Goal: Task Accomplishment & Management: Complete application form

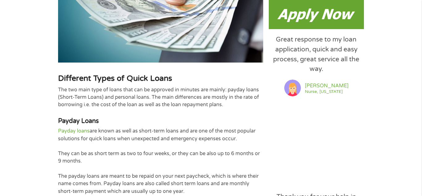
scroll to position [359, 0]
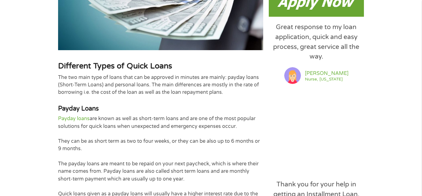
click at [292, 7] on img at bounding box center [316, 2] width 95 height 30
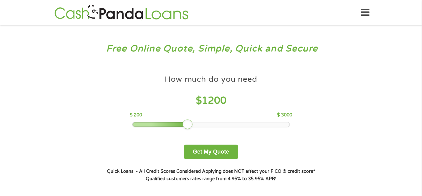
click at [189, 124] on div at bounding box center [211, 124] width 157 height 4
click at [207, 123] on div at bounding box center [211, 124] width 157 height 4
click at [222, 124] on div at bounding box center [211, 124] width 157 height 4
click at [289, 124] on div at bounding box center [211, 124] width 157 height 4
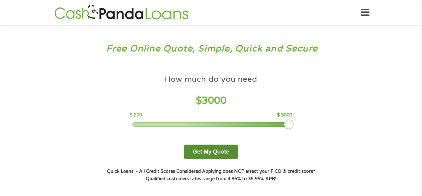
click at [202, 154] on button "Get My Quote" at bounding box center [211, 151] width 54 height 15
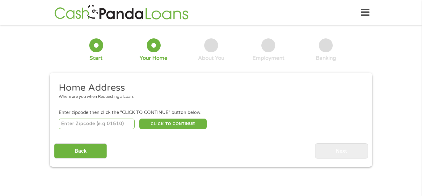
click at [73, 122] on input "number" at bounding box center [97, 123] width 76 height 11
type input "15145"
click at [176, 124] on button "CLICK TO CONTINUE" at bounding box center [172, 123] width 67 height 11
type input "15145"
type input "Turtle Creek"
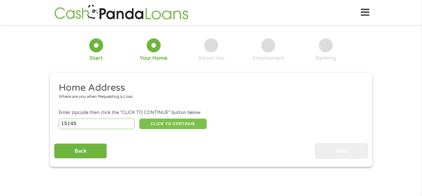
select select "[US_STATE]"
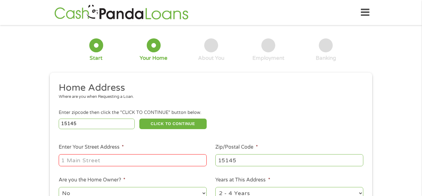
click at [73, 159] on input "Enter Your Street Address *" at bounding box center [133, 160] width 148 height 12
type input "2C Garden Dr"
click at [53, 187] on div "This field is hidden when viewing the form gclid EAIaIQobChMIp7m9k--QkAMVM19HAR…" at bounding box center [211, 176] width 323 height 206
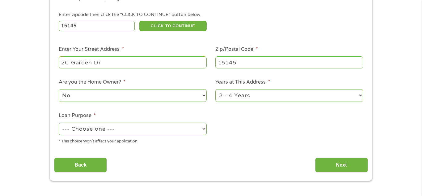
scroll to position [99, 0]
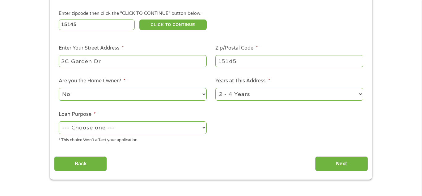
click at [205, 96] on select "No Yes" at bounding box center [133, 94] width 148 height 13
select select "yes"
click at [59, 88] on select "No Yes" at bounding box center [133, 94] width 148 height 13
click at [362, 95] on select "1 Year or less 1 - 2 Years 2 - 4 Years Over 4 Years" at bounding box center [289, 94] width 148 height 13
select select "60months"
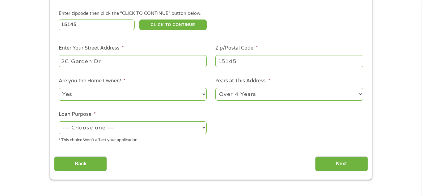
click at [215, 88] on select "1 Year or less 1 - 2 Years 2 - 4 Years Over 4 Years" at bounding box center [289, 94] width 148 height 13
click at [205, 128] on select "--- Choose one --- Pay Bills Debt Consolidation Home Improvement Major Purchase…" at bounding box center [133, 127] width 148 height 13
select select "medicalexpenses"
click at [59, 122] on select "--- Choose one --- Pay Bills Debt Consolidation Home Improvement Major Purchase…" at bounding box center [133, 127] width 148 height 13
click at [358, 163] on input "Next" at bounding box center [341, 163] width 53 height 15
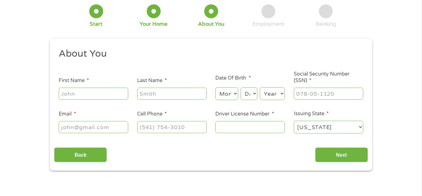
scroll to position [0, 0]
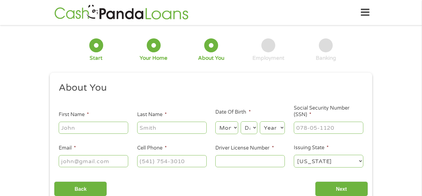
click at [62, 125] on input "First Name *" at bounding box center [94, 127] width 70 height 12
type input "Rose"
click at [138, 125] on input "Last Name *" at bounding box center [172, 127] width 70 height 12
type input "[PERSON_NAME]"
click at [236, 128] on select "Month 1 2 3 4 5 6 7 8 9 10 11 12" at bounding box center [226, 127] width 23 height 13
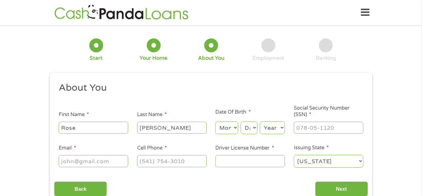
select select "1"
click at [215, 121] on select "Month 1 2 3 4 5 6 7 8 9 10 11 12" at bounding box center [226, 127] width 23 height 13
click at [257, 126] on select "Day 1 2 3 4 5 6 7 8 9 10 11 12 13 14 15 16 17 18 19 20 21 22 23 24 25 26 27 28 …" at bounding box center [249, 127] width 17 height 13
select select "3"
click at [241, 121] on select "Day 1 2 3 4 5 6 7 8 9 10 11 12 13 14 15 16 17 18 19 20 21 22 23 24 25 26 27 28 …" at bounding box center [249, 127] width 17 height 13
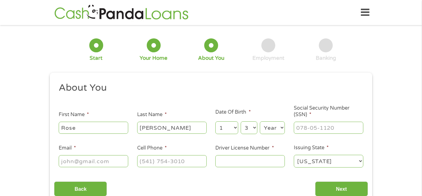
click at [283, 126] on select "Year [DATE] 2006 2005 2004 2003 2002 2001 2000 1999 1998 1997 1996 1995 1994 19…" at bounding box center [272, 127] width 25 height 13
click at [298, 125] on input "___-__-____" at bounding box center [329, 127] width 70 height 12
click at [294, 132] on input "193-30-____" at bounding box center [329, 127] width 70 height 12
click at [337, 128] on input "710-01-9330" at bounding box center [329, 127] width 70 height 12
type input "193-30-7100"
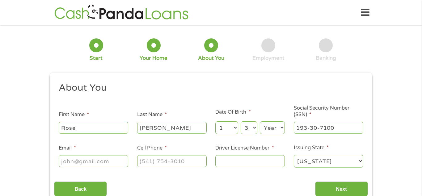
click at [67, 170] on ul "About You This field is hidden when viewing the form Title * --- Choose one ---…" at bounding box center [211, 127] width 314 height 91
click at [63, 161] on input "Email *" at bounding box center [94, 161] width 70 height 12
type input "[EMAIL_ADDRESS][DOMAIN_NAME]"
